Goal: Information Seeking & Learning: Learn about a topic

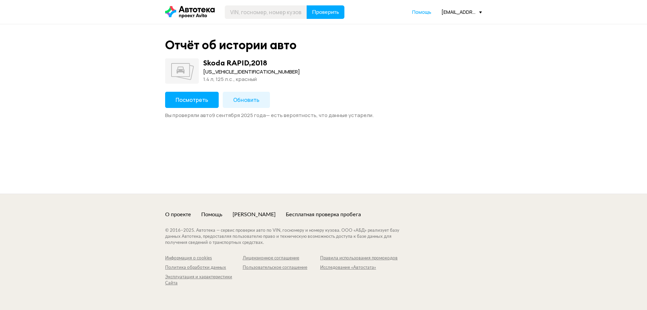
click at [190, 97] on span "Посмотреть" at bounding box center [192, 99] width 33 height 7
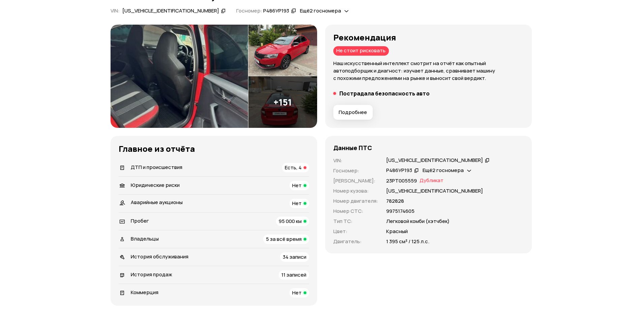
scroll to position [67, 0]
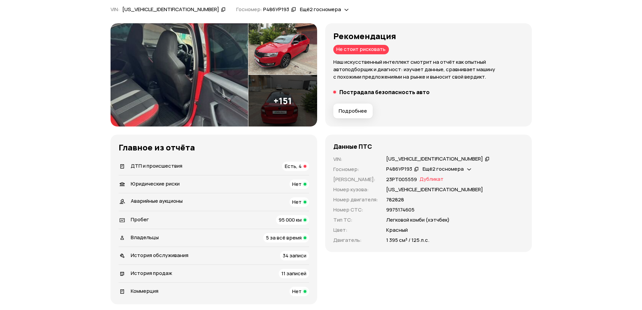
click at [294, 166] on span "Есть, 4" at bounding box center [293, 165] width 17 height 7
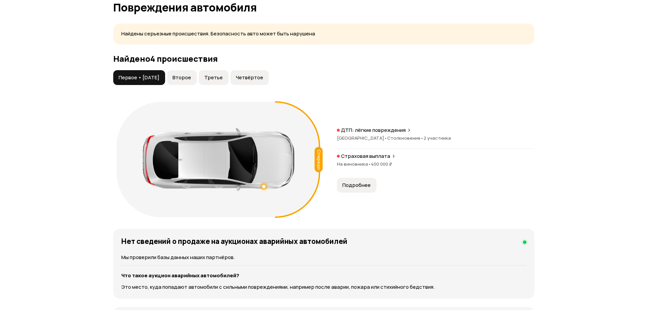
scroll to position [670, 0]
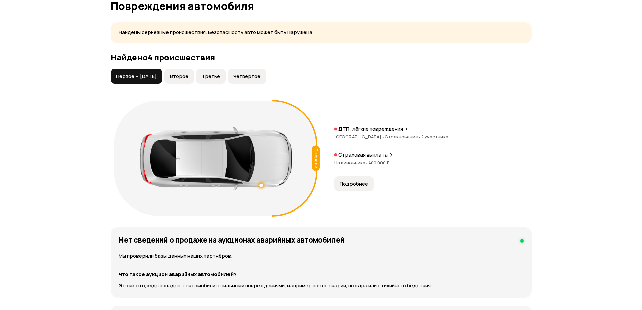
click at [370, 130] on p "ДТП: лёгкие повреждения" at bounding box center [370, 128] width 65 height 7
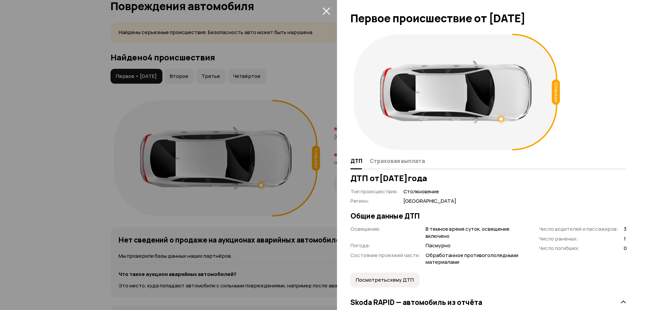
click at [315, 220] on div at bounding box center [323, 155] width 647 height 310
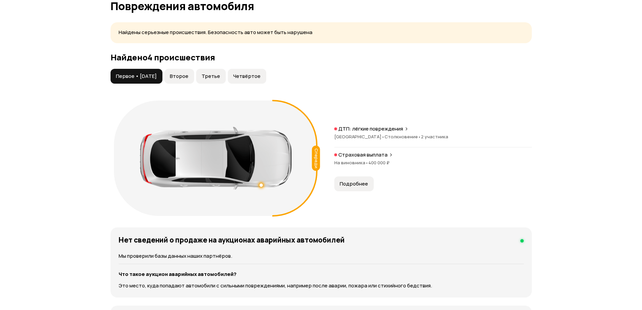
click at [347, 181] on span "Подробнее" at bounding box center [354, 183] width 28 height 7
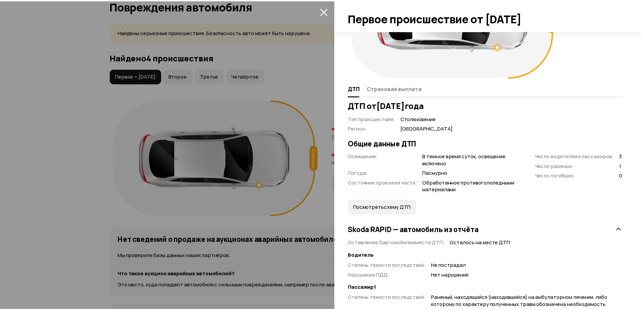
scroll to position [191, 0]
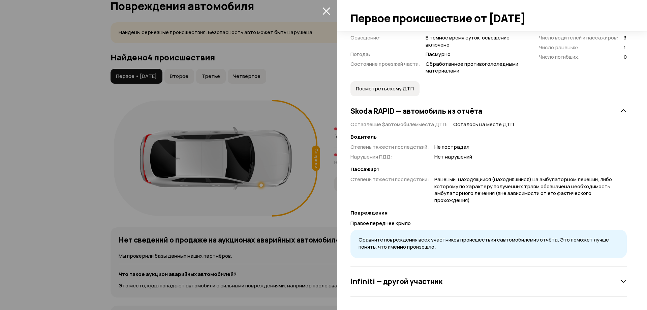
click at [290, 240] on div at bounding box center [323, 155] width 647 height 310
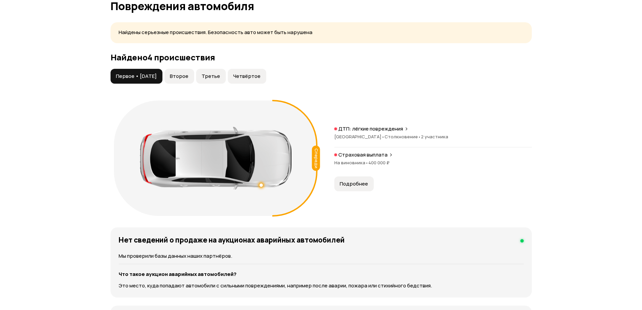
click at [361, 156] on p "Страховая выплата" at bounding box center [362, 154] width 49 height 7
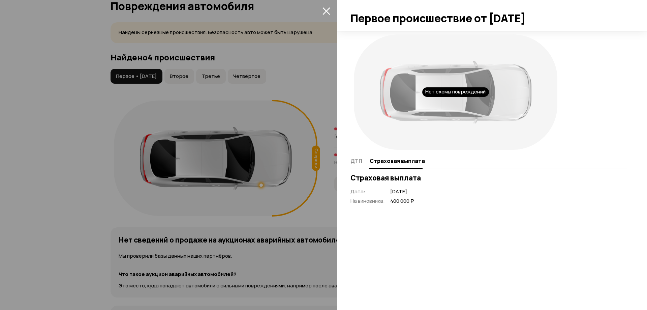
drag, startPoint x: 287, startPoint y: 217, endPoint x: 232, endPoint y: 180, distance: 66.3
click at [287, 216] on div at bounding box center [323, 155] width 647 height 310
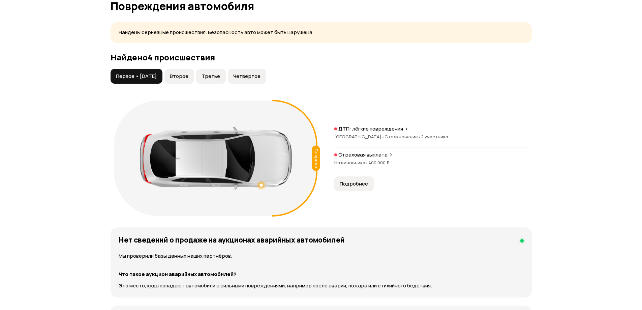
click at [194, 80] on button "Второе" at bounding box center [179, 76] width 30 height 15
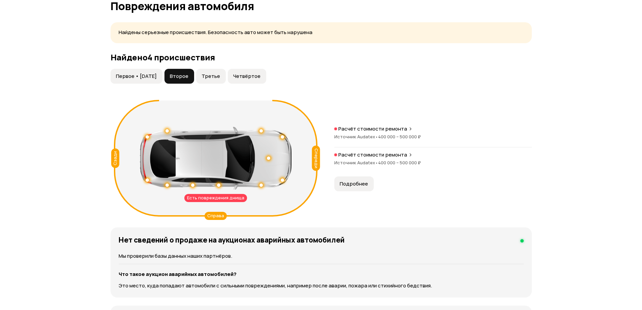
click at [219, 72] on button "Третье" at bounding box center [211, 76] width 30 height 15
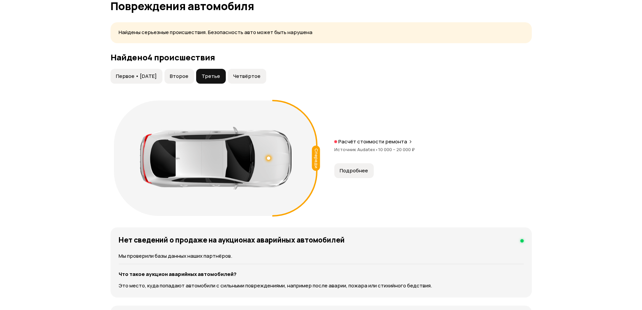
click at [183, 70] on button "Второе" at bounding box center [179, 76] width 30 height 15
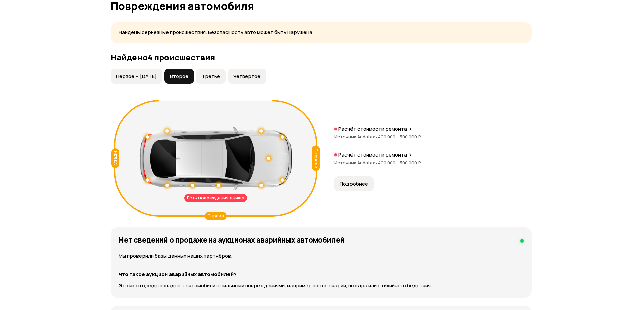
click at [245, 74] on span "Четвёртое" at bounding box center [246, 76] width 27 height 7
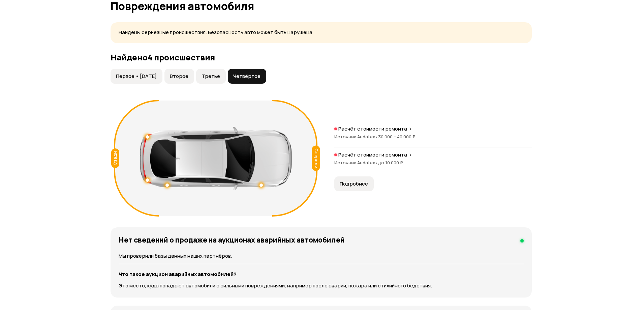
click at [260, 186] on div at bounding box center [260, 184] width 3 height 3
click at [221, 71] on button "Третье" at bounding box center [211, 76] width 30 height 15
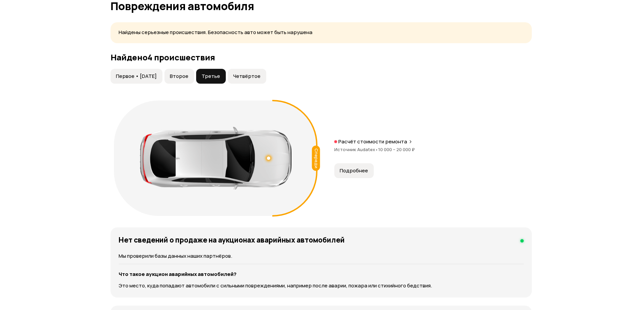
click at [188, 71] on button "Второе" at bounding box center [179, 76] width 30 height 15
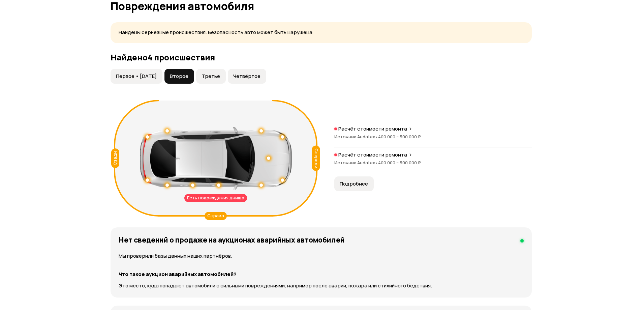
click at [154, 73] on span "Первое • [DATE]" at bounding box center [136, 76] width 41 height 7
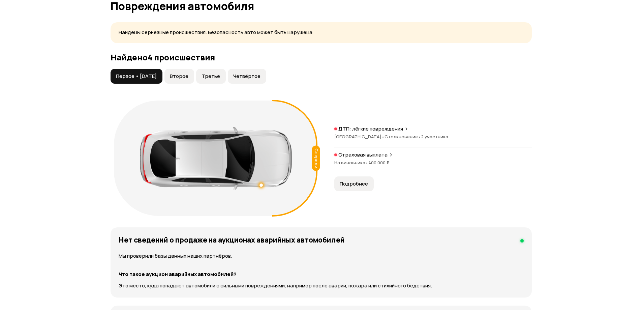
click at [220, 78] on span "Третье" at bounding box center [210, 76] width 19 height 7
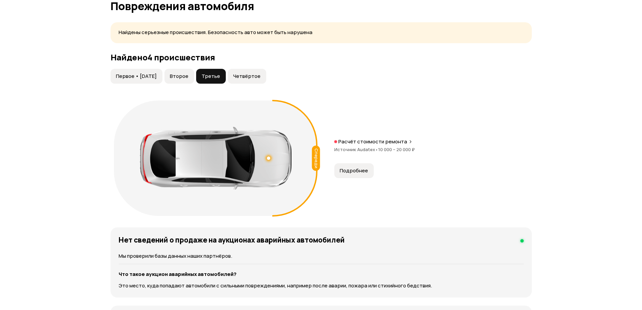
click at [243, 78] on span "Четвёртое" at bounding box center [246, 76] width 27 height 7
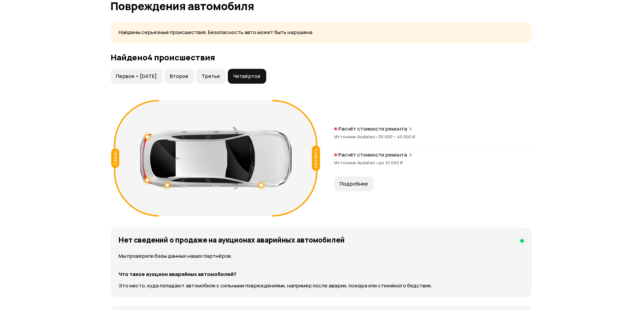
click at [221, 71] on button "Третье" at bounding box center [211, 76] width 30 height 15
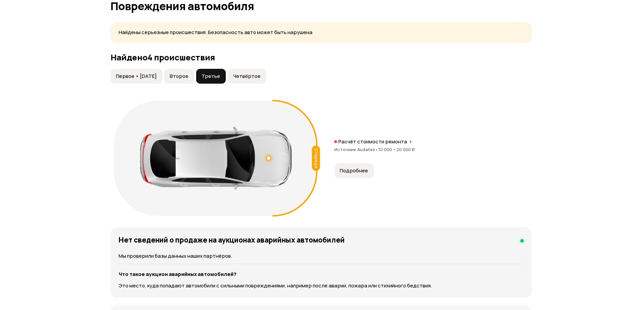
click at [194, 74] on button "Второе" at bounding box center [179, 76] width 30 height 15
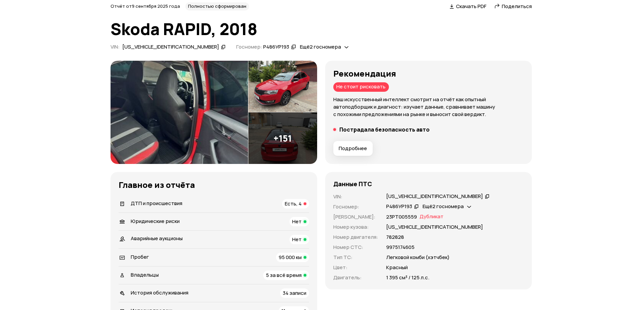
scroll to position [0, 0]
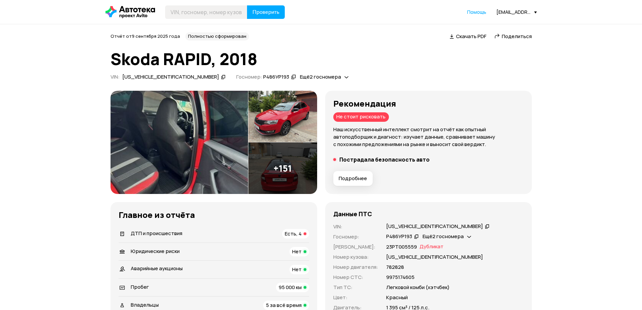
click at [263, 78] on div "Р486УР193" at bounding box center [276, 76] width 26 height 7
copy div "Р486УР193"
click at [378, 46] on div "Отчёт от [DATE] Полностью сформирован   Скачать PDF   Поделиться Skoda RAPID, 2…" at bounding box center [321, 57] width 421 height 50
click at [300, 76] on span "Ещё 2 госномера" at bounding box center [320, 76] width 41 height 7
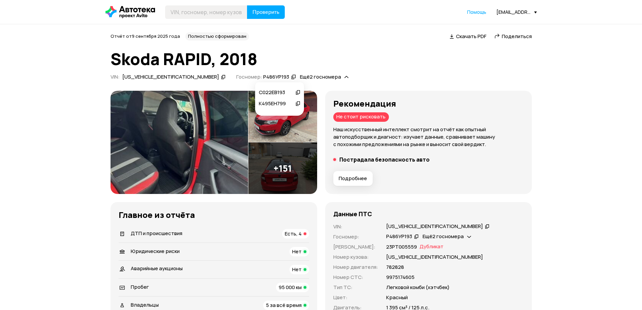
click at [278, 94] on div "С022ЕВ193" at bounding box center [276, 92] width 35 height 7
click at [300, 76] on span "Ещё 2 госномера" at bounding box center [320, 76] width 41 height 7
click at [461, 197] on div "Рекомендация Не стоит рисковать Наш искусственный интеллект смотрит на отчёт ка…" at bounding box center [321, 231] width 421 height 281
click at [451, 238] on span "Ещё 2 госномера" at bounding box center [442, 235] width 41 height 7
drag, startPoint x: 451, startPoint y: 251, endPoint x: 499, endPoint y: 279, distance: 55.5
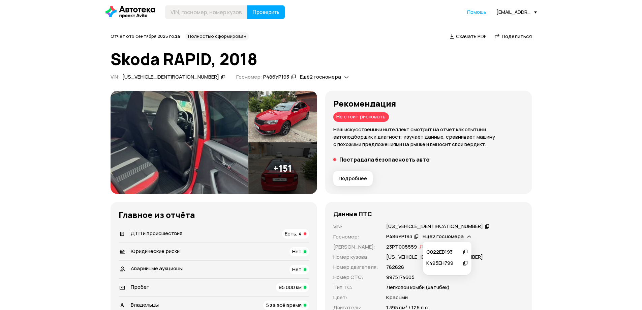
click at [460, 237] on span "Ещё 2 госномера" at bounding box center [442, 235] width 41 height 7
click at [466, 253] on icon at bounding box center [465, 251] width 5 height 7
click at [462, 234] on span "Ещё 2 госномера" at bounding box center [442, 235] width 41 height 7
click at [465, 262] on icon at bounding box center [465, 262] width 5 height 7
